Goal: Task Accomplishment & Management: Manage account settings

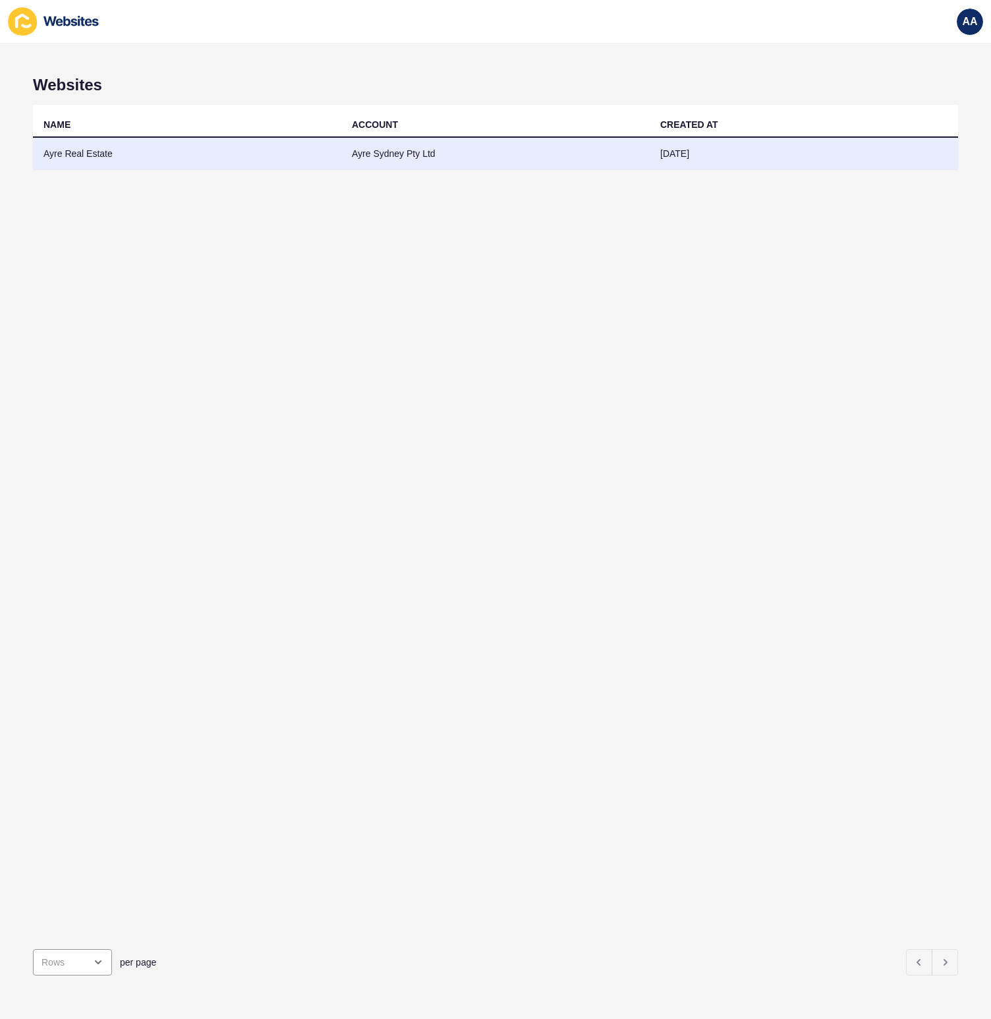
click at [107, 156] on td "Ayre Real Estate" at bounding box center [187, 154] width 309 height 32
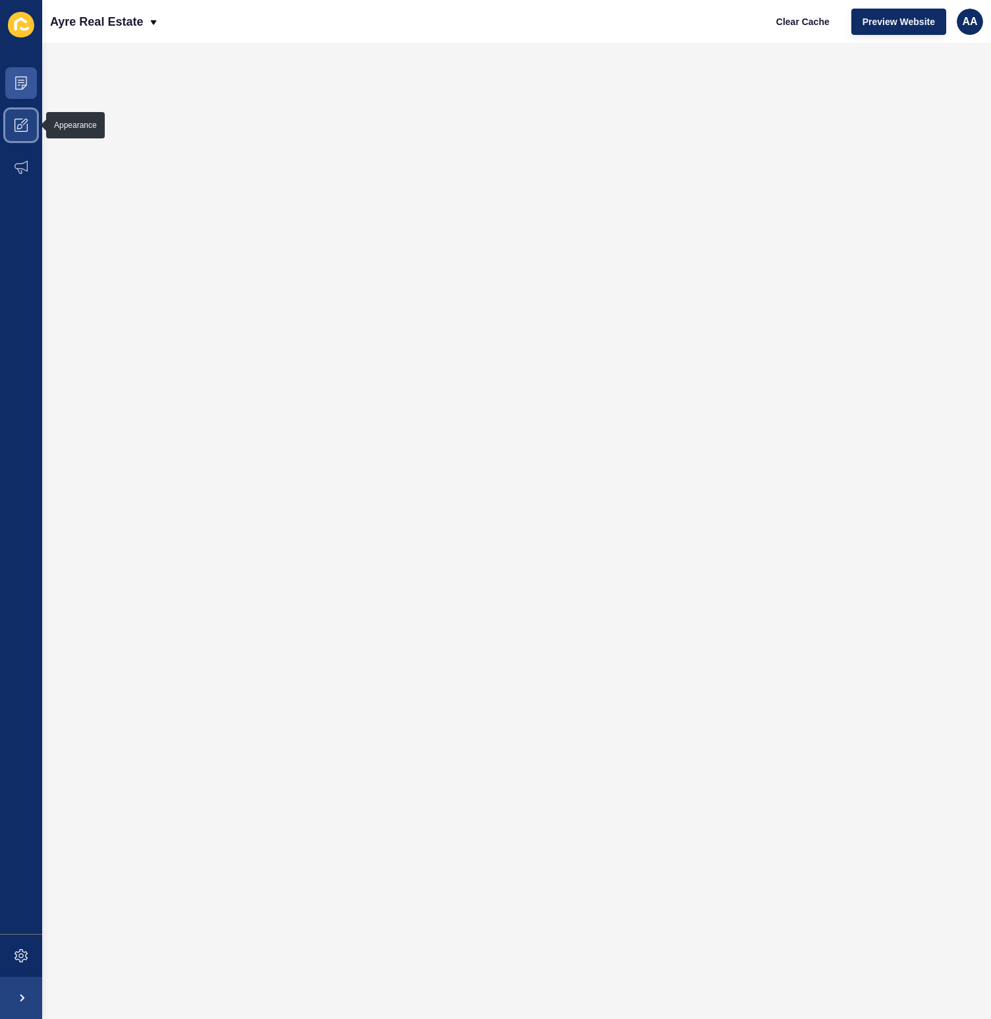
click at [25, 121] on icon at bounding box center [21, 125] width 13 height 13
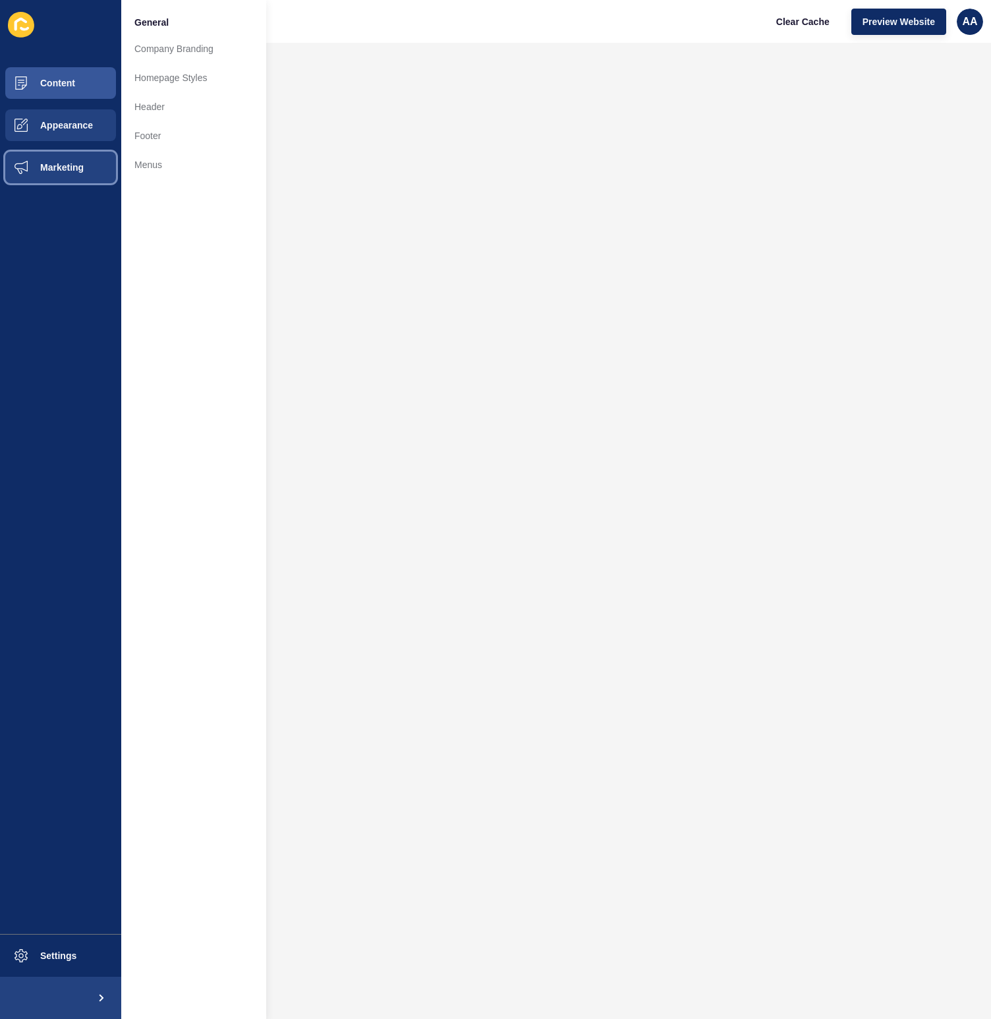
click at [30, 169] on span "Marketing" at bounding box center [41, 167] width 86 height 11
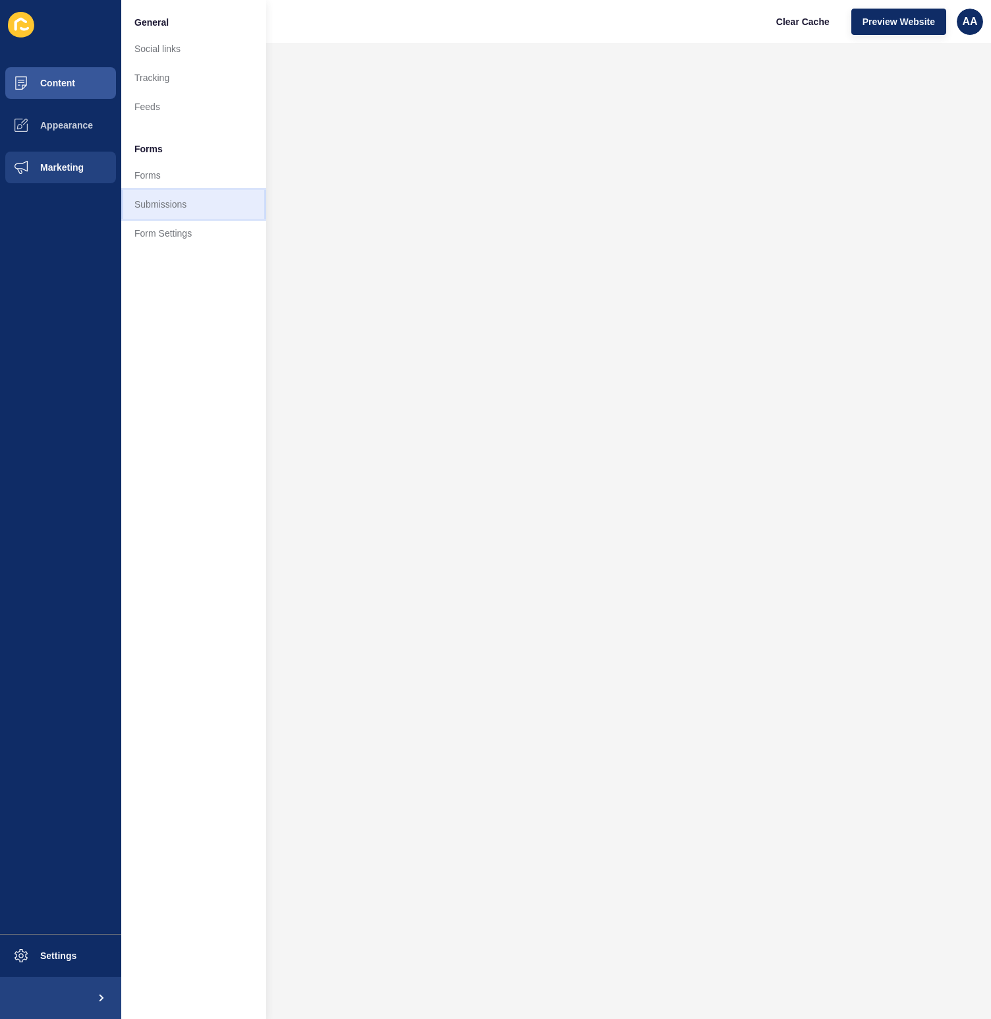
click at [159, 197] on link "Submissions" at bounding box center [193, 204] width 145 height 29
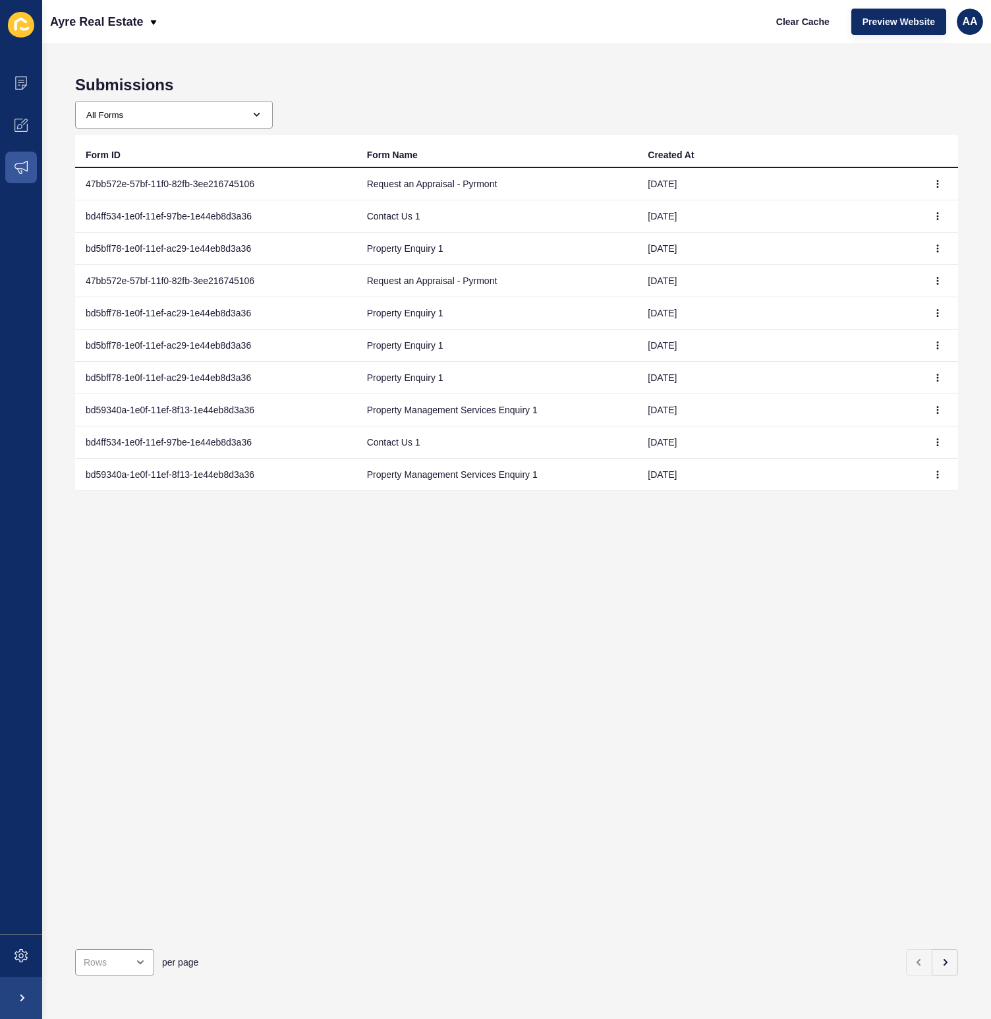
click at [424, 189] on td "Request an Appraisal - Pyrmont" at bounding box center [497, 184] width 281 height 32
click at [934, 179] on button "button" at bounding box center [938, 184] width 20 height 18
click at [887, 205] on link "View" at bounding box center [892, 210] width 92 height 29
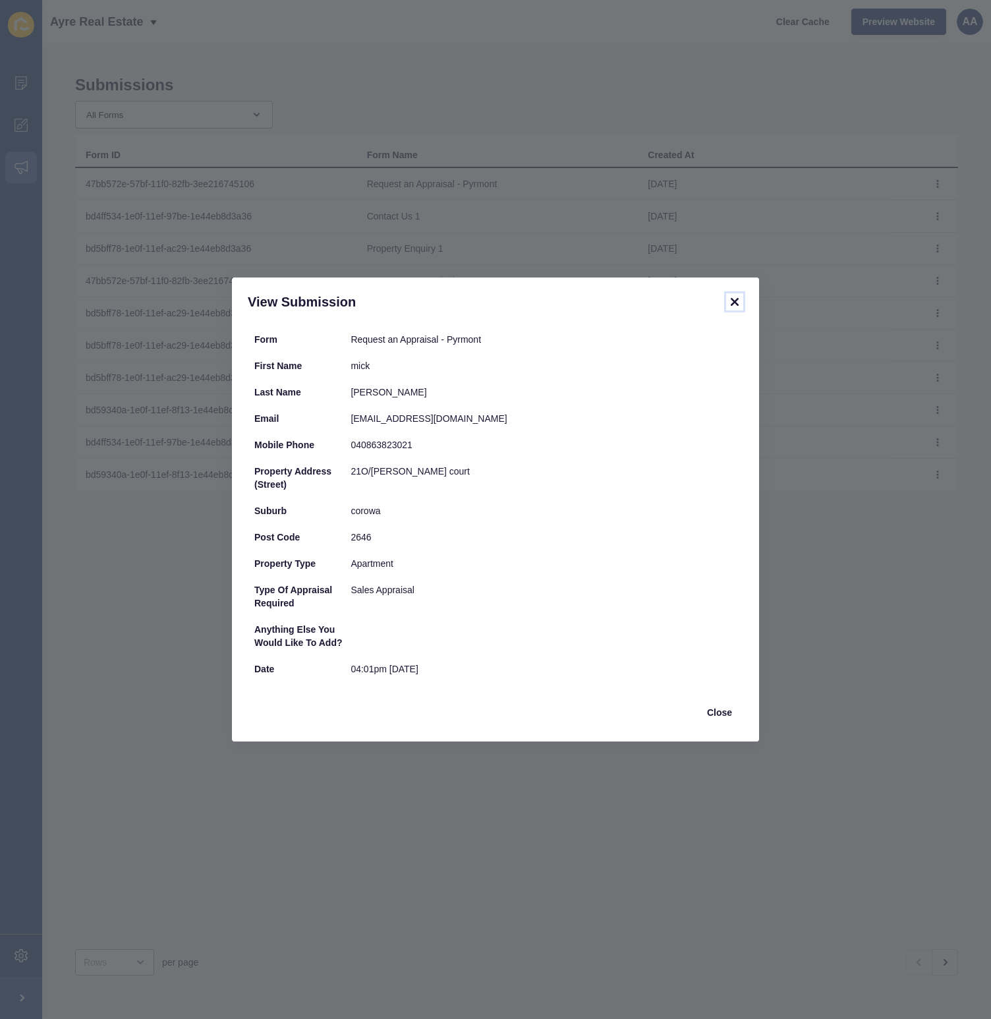
click at [734, 308] on icon at bounding box center [735, 302] width 16 height 16
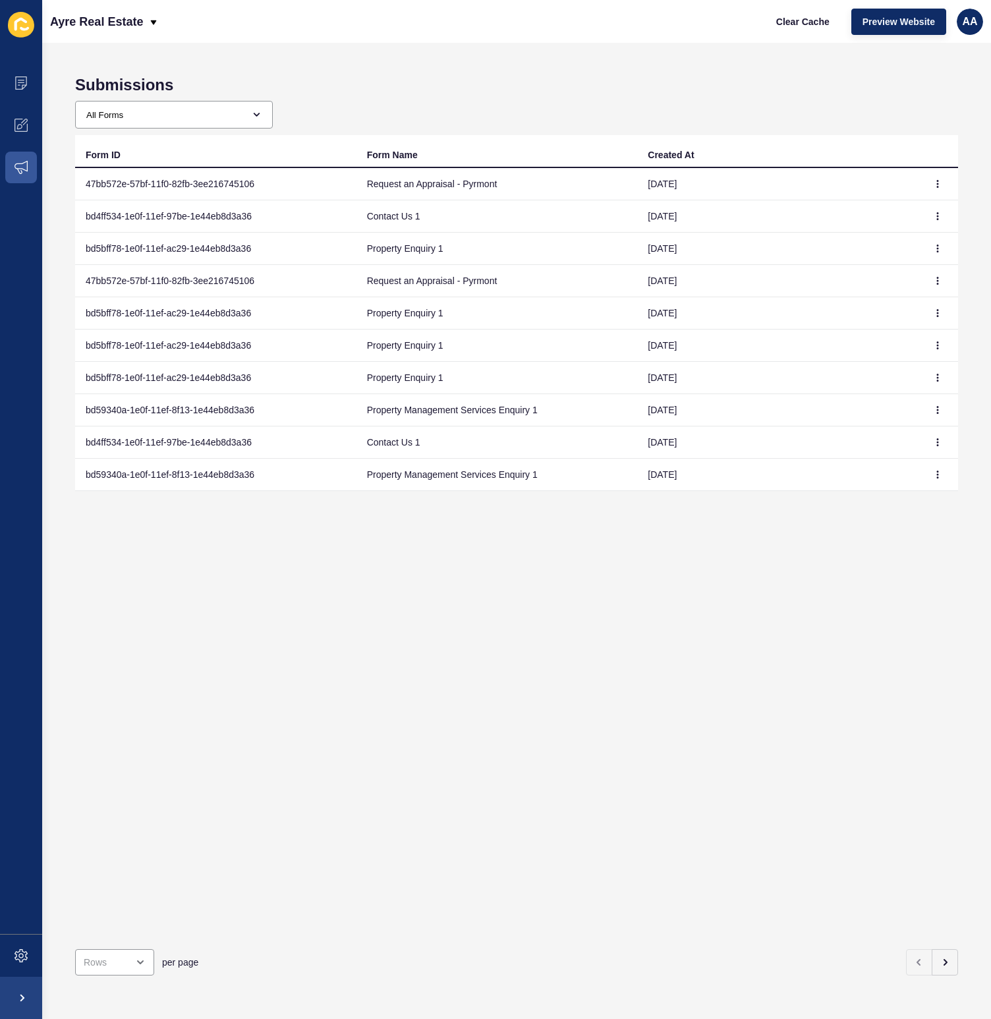
click at [320, 576] on div "Form ID Form Name Created At 47bb572e-57bf-11f0-82fb-3ee216745106 Request an Ap…" at bounding box center [516, 537] width 883 height 804
click at [409, 682] on div "Form ID Form Name Created At 47bb572e-57bf-11f0-82fb-3ee216745106 Request an Ap…" at bounding box center [516, 537] width 883 height 804
click at [136, 949] on div "close menu" at bounding box center [114, 962] width 79 height 26
click at [129, 926] on div "100 Rows" at bounding box center [118, 919] width 65 height 13
type input "100 Rows"
